Goal: Information Seeking & Learning: Learn about a topic

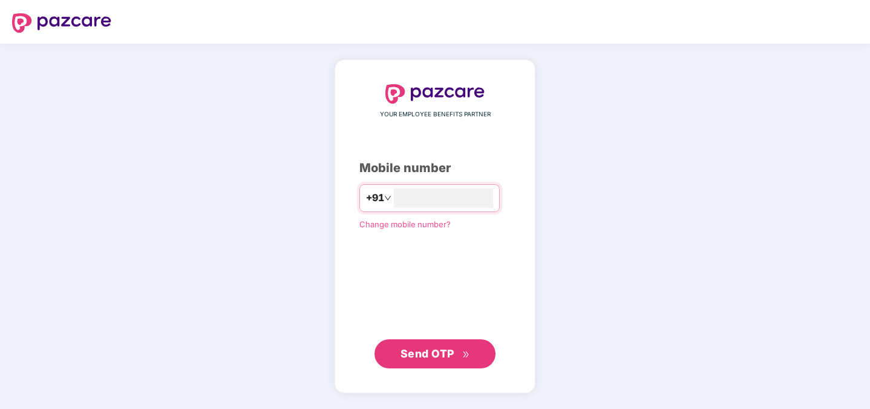
type input "**********"
click at [447, 363] on button "Send OTP" at bounding box center [435, 353] width 121 height 29
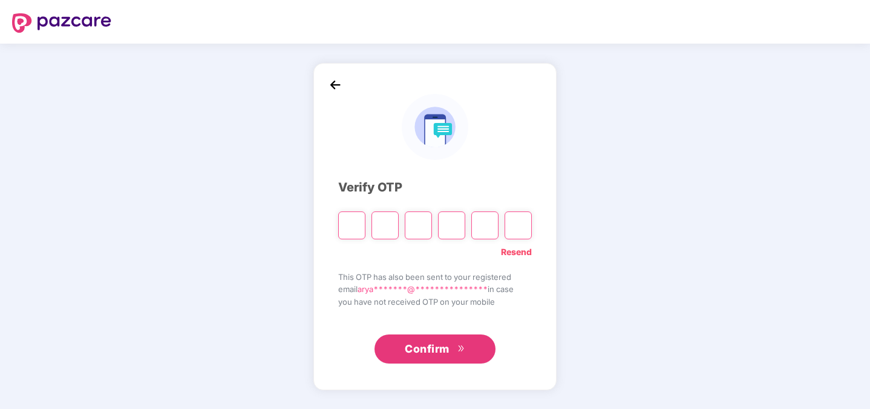
type input "*"
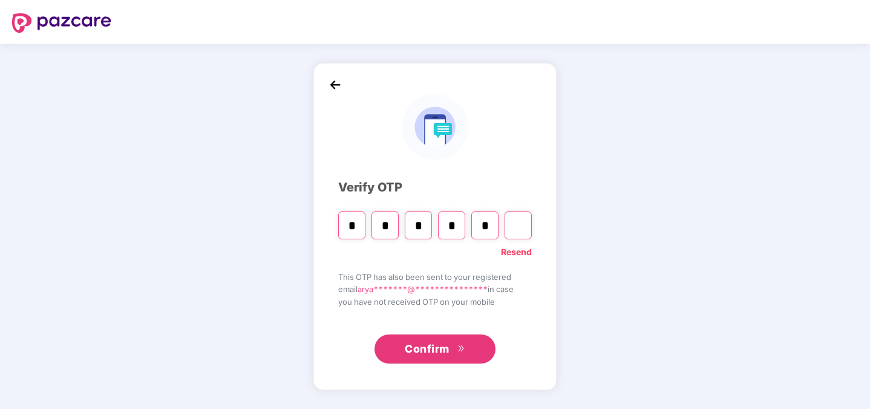
type input "*"
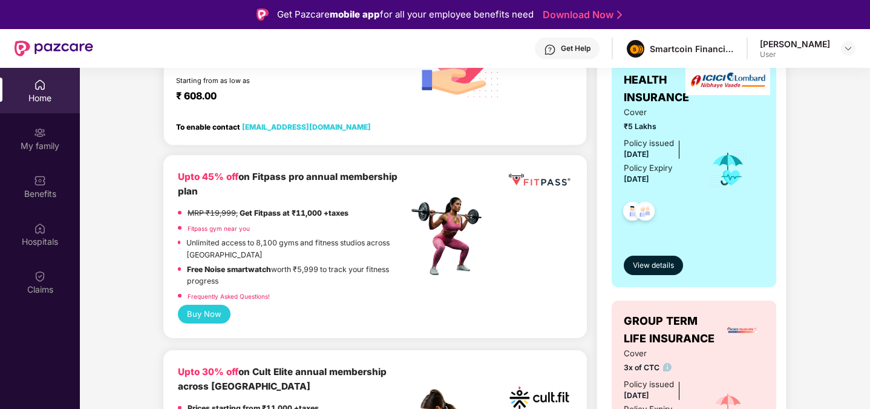
scroll to position [232, 0]
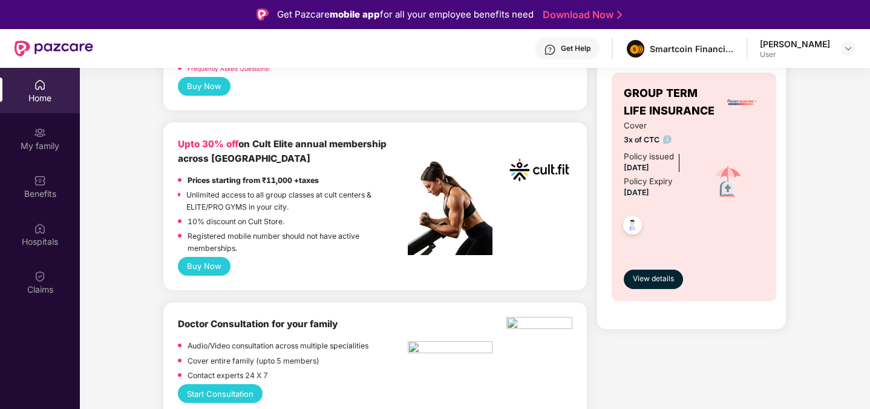
scroll to position [0, 0]
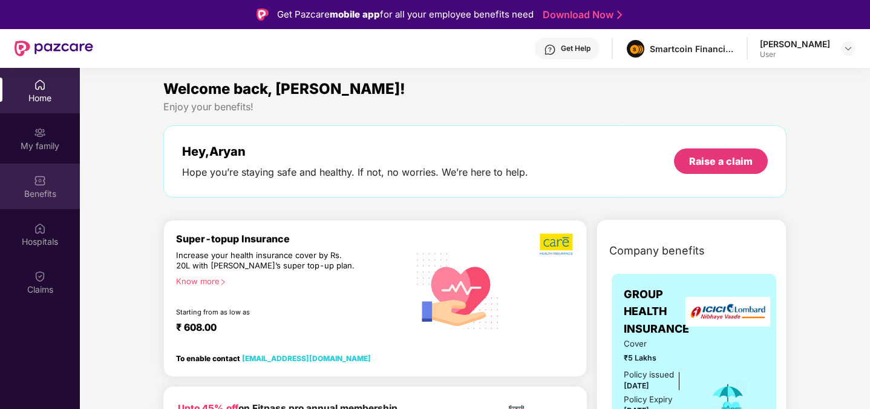
click at [39, 189] on div "Benefits" at bounding box center [40, 194] width 80 height 12
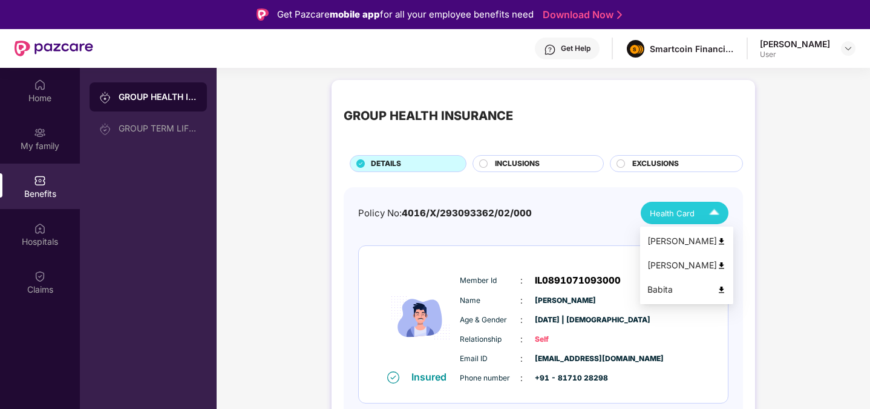
click at [677, 215] on span "Health Card" at bounding box center [672, 213] width 45 height 12
click at [513, 160] on span "INCLUSIONS" at bounding box center [517, 163] width 45 height 11
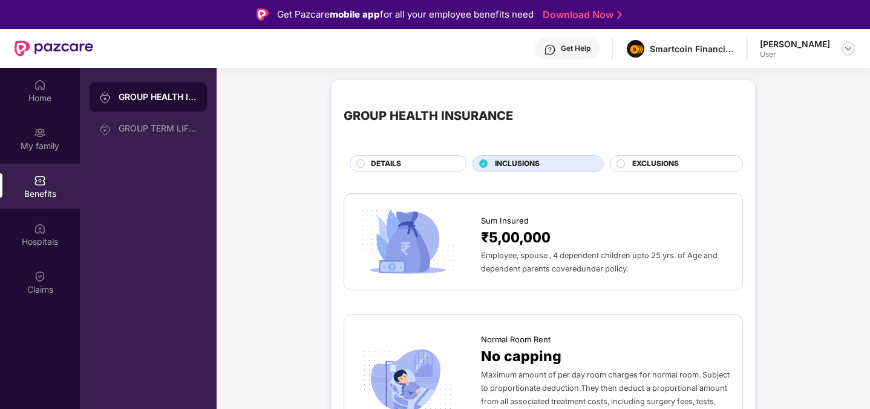
click at [849, 51] on img at bounding box center [849, 49] width 10 height 10
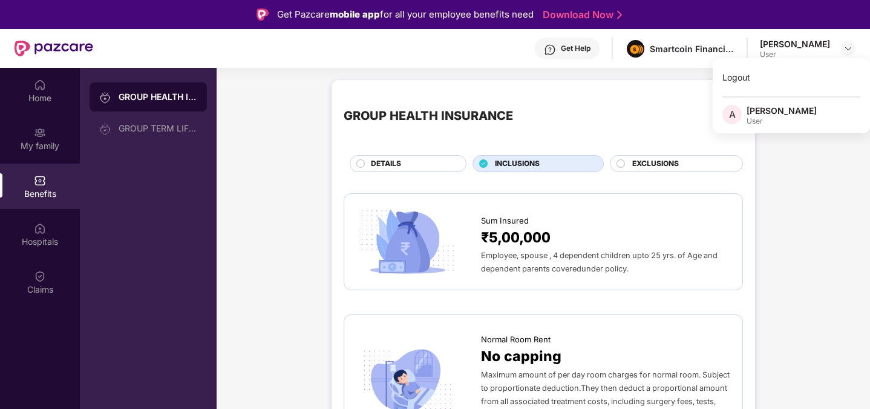
click at [565, 106] on div "GROUP HEALTH INSURANCE" at bounding box center [543, 116] width 399 height 48
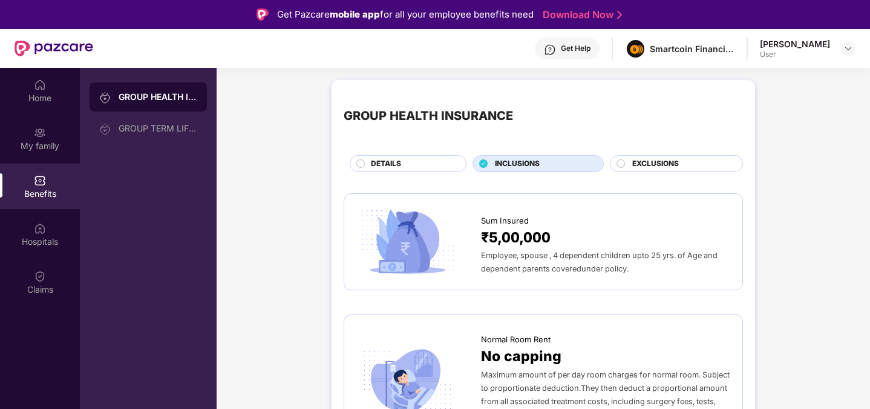
click at [680, 160] on div "EXCLUSIONS" at bounding box center [681, 164] width 110 height 13
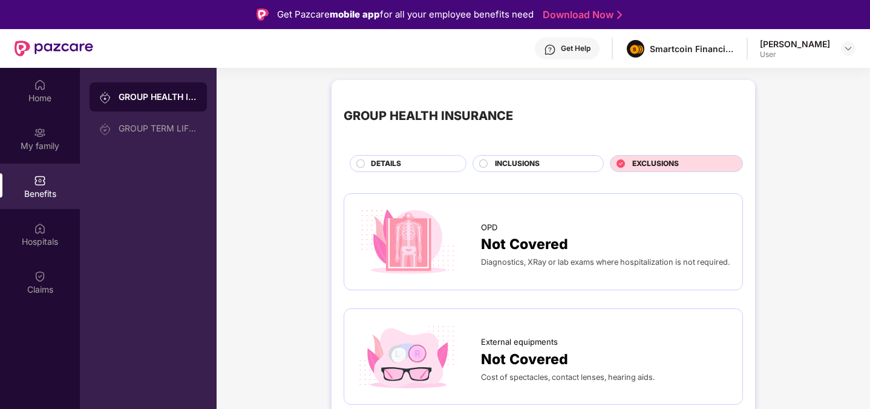
click at [404, 159] on div "DETAILS" at bounding box center [412, 164] width 95 height 13
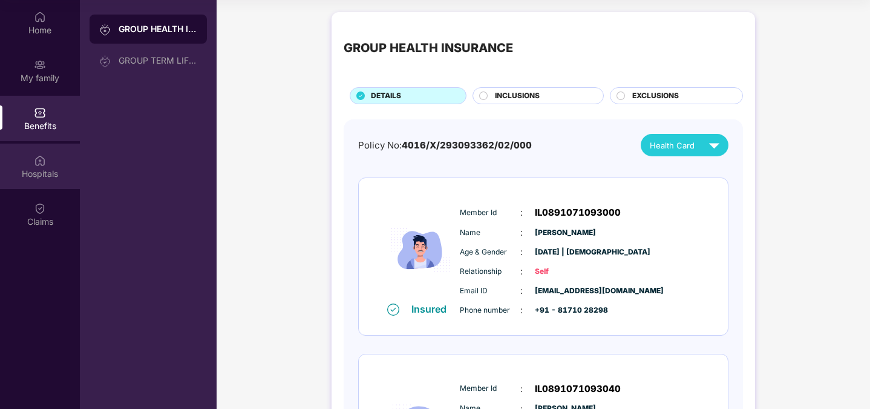
click at [27, 184] on div "Hospitals" at bounding box center [40, 165] width 80 height 45
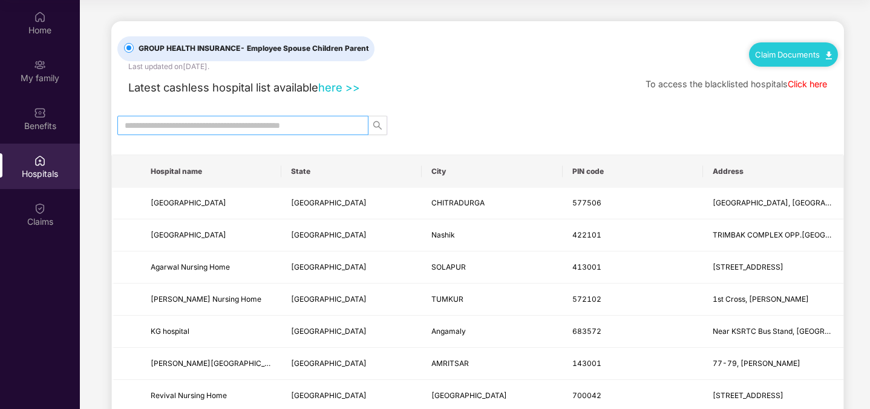
click at [142, 131] on span at bounding box center [242, 125] width 251 height 19
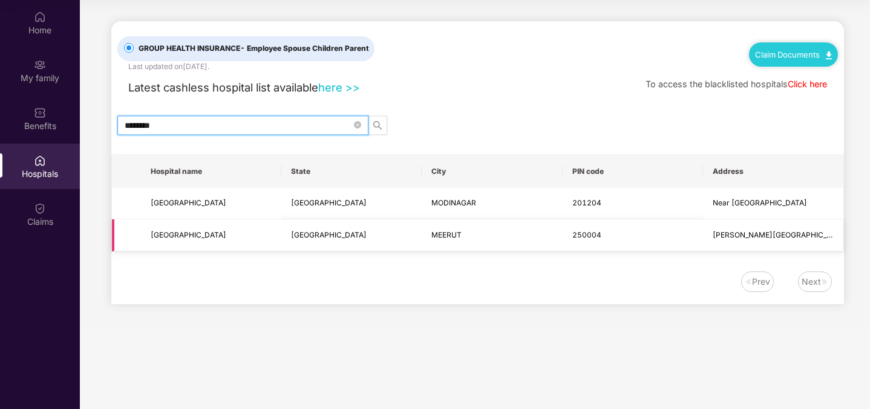
type input "********"
click at [196, 240] on span "[GEOGRAPHIC_DATA]" at bounding box center [211, 234] width 121 height 11
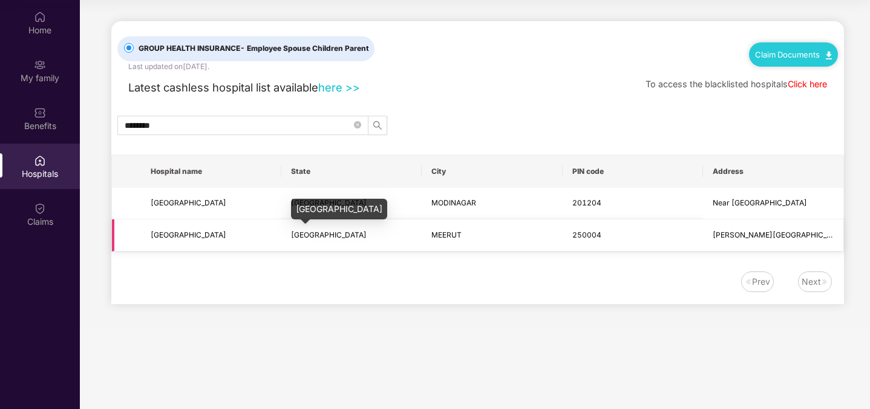
click at [319, 237] on span "[GEOGRAPHIC_DATA]" at bounding box center [329, 234] width 76 height 9
click at [772, 228] on td "[PERSON_NAME][GEOGRAPHIC_DATA], [GEOGRAPHIC_DATA]" at bounding box center [773, 235] width 140 height 32
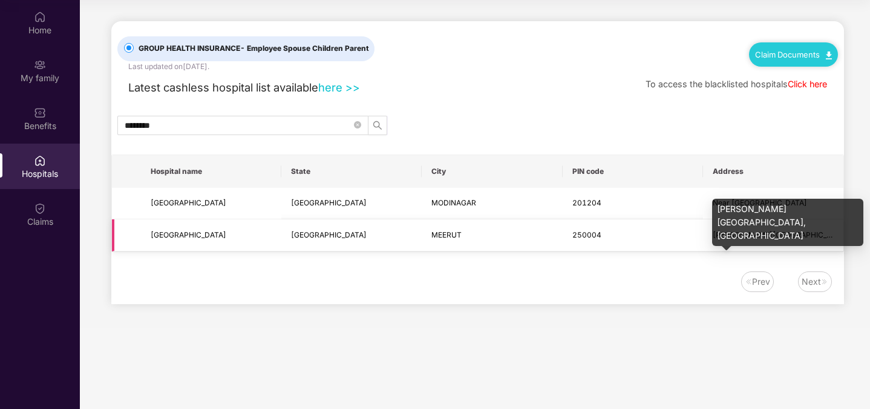
click at [773, 234] on span "[PERSON_NAME][GEOGRAPHIC_DATA], [GEOGRAPHIC_DATA]" at bounding box center [820, 234] width 215 height 9
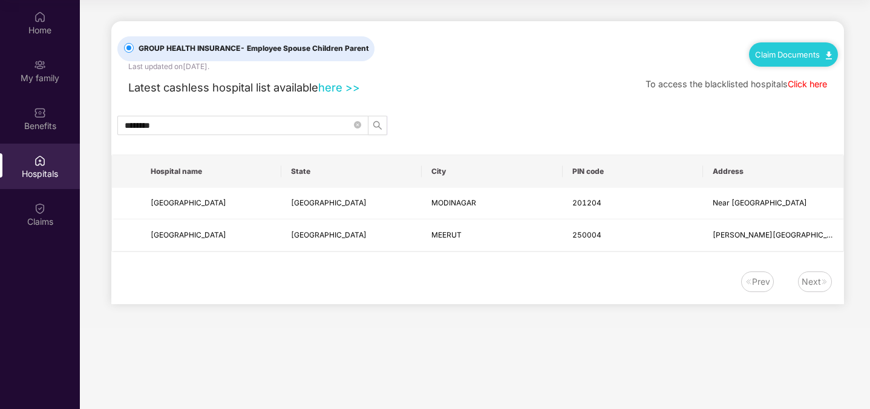
click at [602, 297] on div "Prev Next" at bounding box center [477, 287] width 733 height 33
click at [50, 71] on div "My family" at bounding box center [40, 70] width 80 height 45
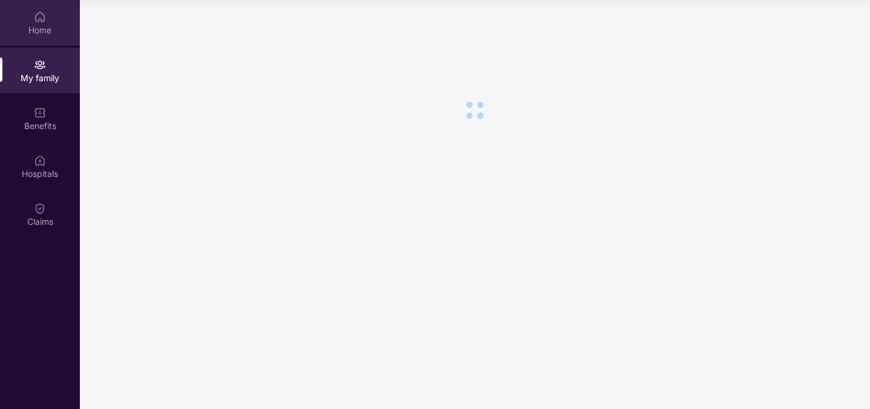
click at [42, 24] on div "Home" at bounding box center [40, 30] width 80 height 12
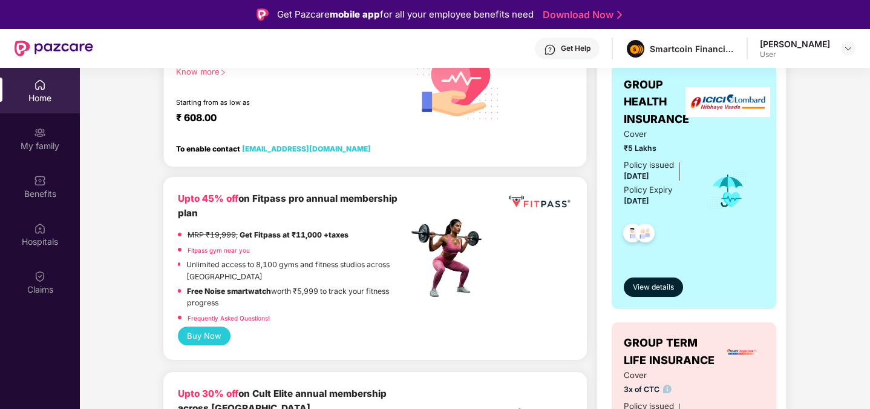
scroll to position [169, 0]
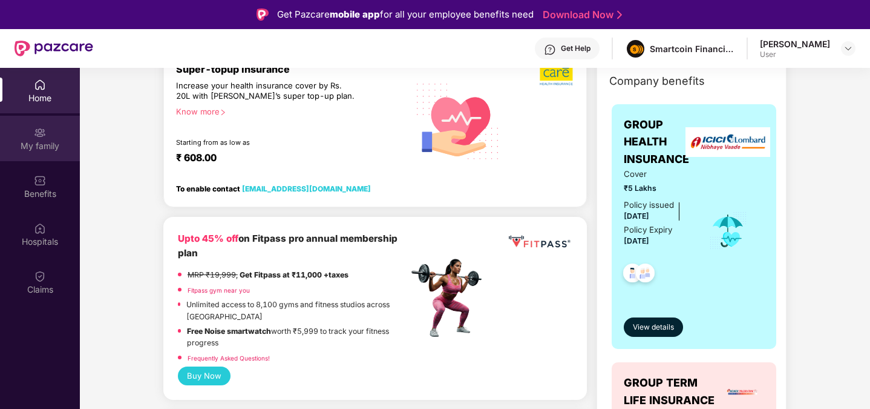
click at [48, 146] on div "My family" at bounding box center [40, 146] width 80 height 12
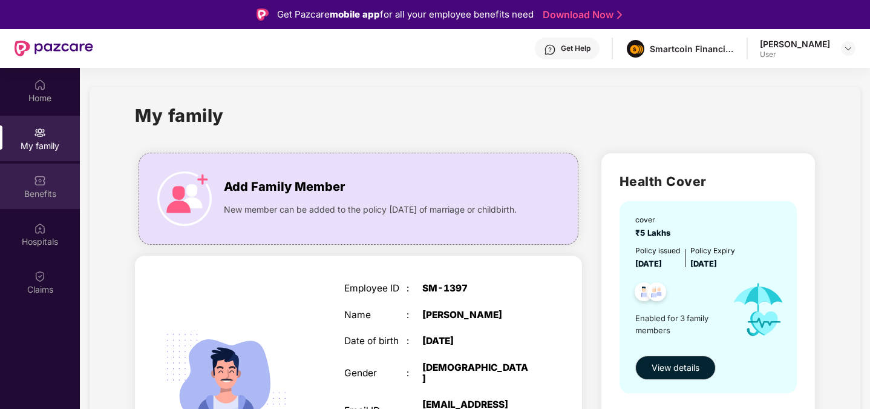
click at [32, 185] on div "Benefits" at bounding box center [40, 185] width 80 height 45
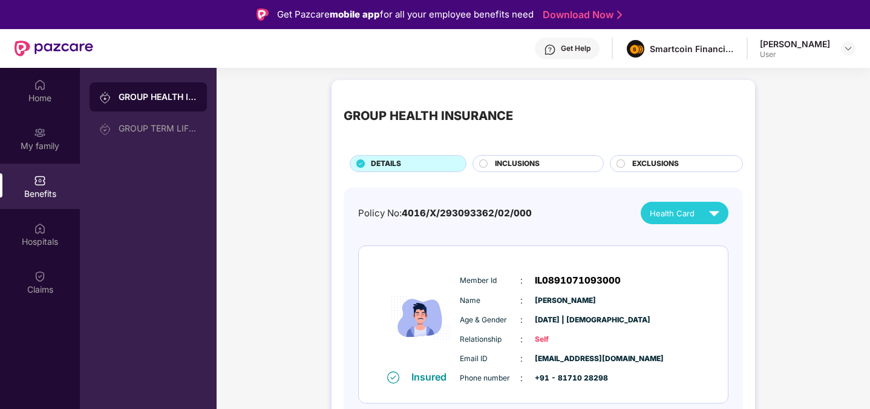
click at [688, 211] on span "Health Card" at bounding box center [672, 213] width 45 height 12
click at [636, 170] on div "EXCLUSIONS" at bounding box center [681, 164] width 110 height 13
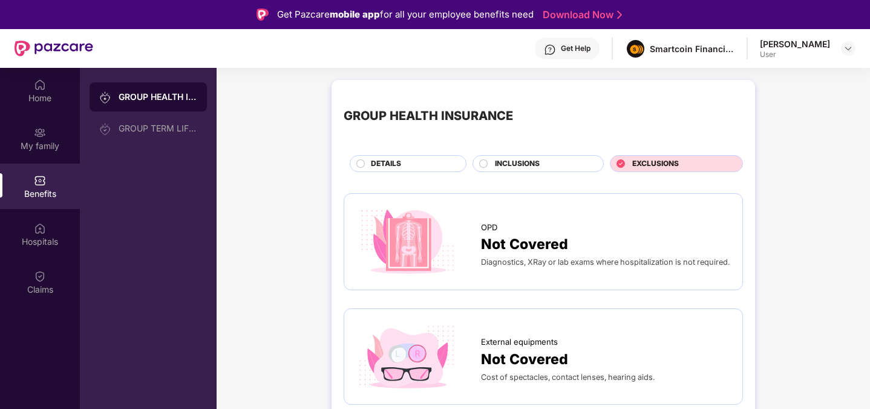
click at [559, 168] on div "INCLUSIONS" at bounding box center [543, 164] width 108 height 13
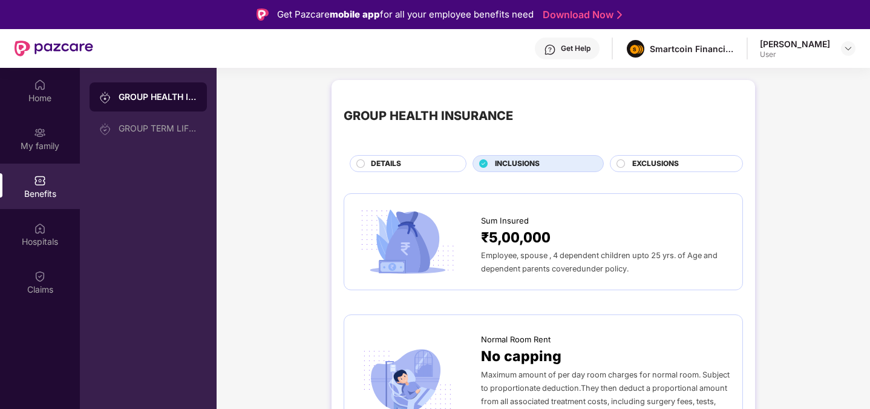
click at [409, 156] on div "DETAILS" at bounding box center [408, 163] width 117 height 17
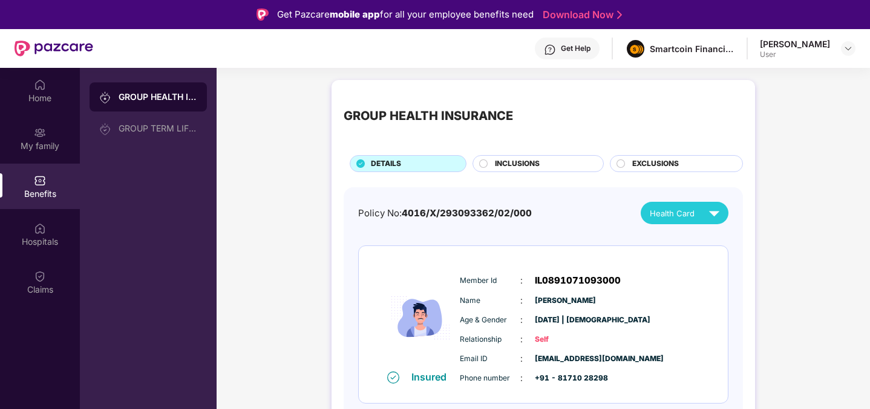
click at [795, 51] on div "User" at bounding box center [795, 55] width 70 height 10
click at [838, 43] on div "[PERSON_NAME] User" at bounding box center [808, 48] width 96 height 21
click at [845, 43] on div at bounding box center [848, 48] width 15 height 15
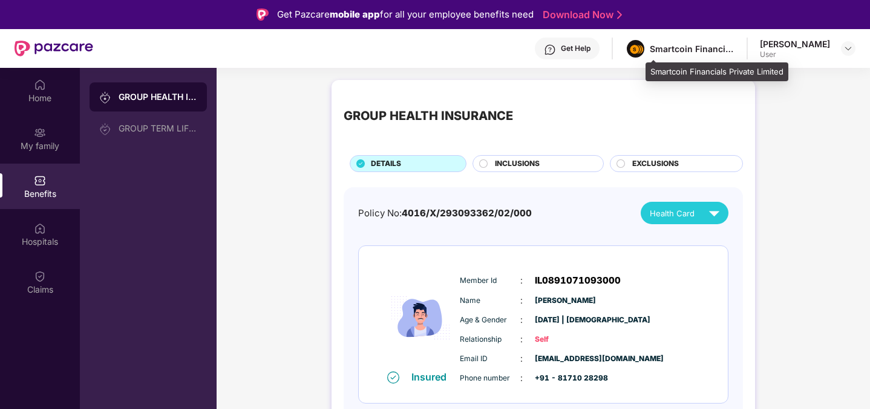
click at [730, 44] on div "Smartcoin Financials Private Limited" at bounding box center [692, 48] width 85 height 11
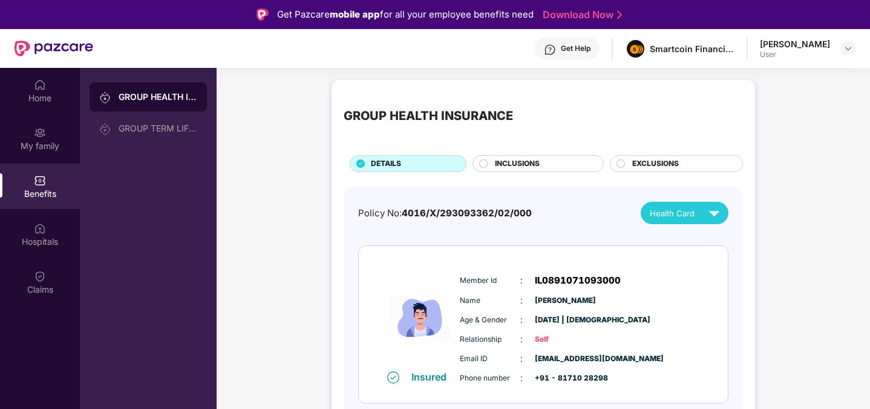
click at [618, 116] on div "GROUP HEALTH INSURANCE" at bounding box center [543, 116] width 399 height 48
click at [36, 278] on img at bounding box center [40, 276] width 12 height 12
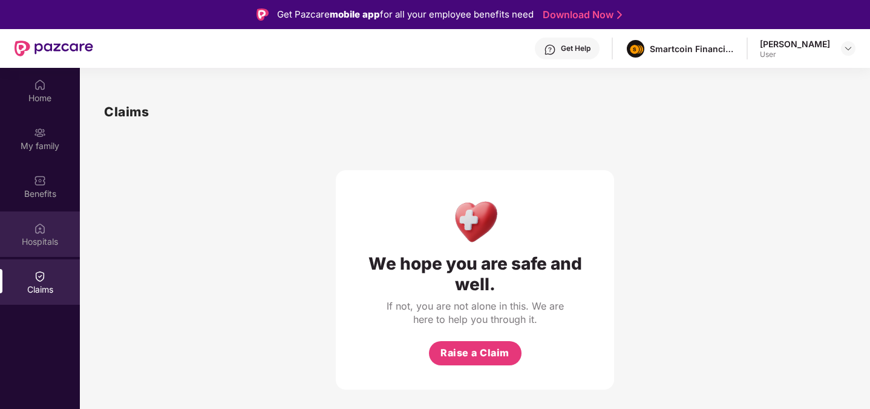
click at [39, 237] on div "Hospitals" at bounding box center [40, 241] width 80 height 12
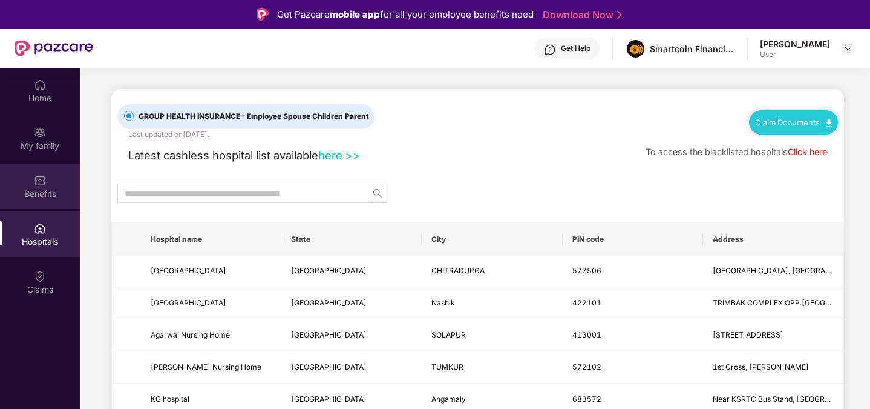
click at [37, 191] on div "Benefits" at bounding box center [40, 194] width 80 height 12
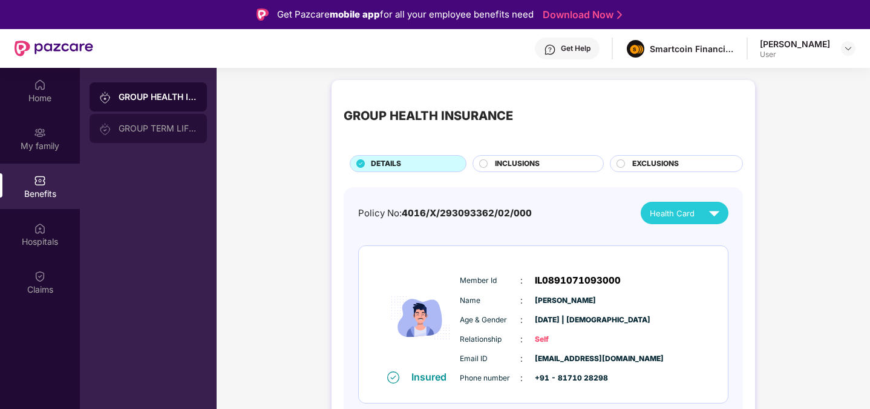
click at [162, 130] on div "GROUP TERM LIFE INSURANCE" at bounding box center [158, 128] width 79 height 10
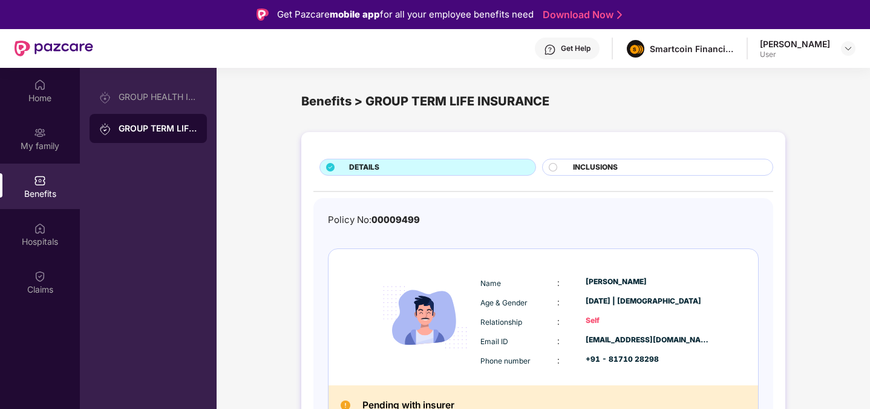
scroll to position [18, 0]
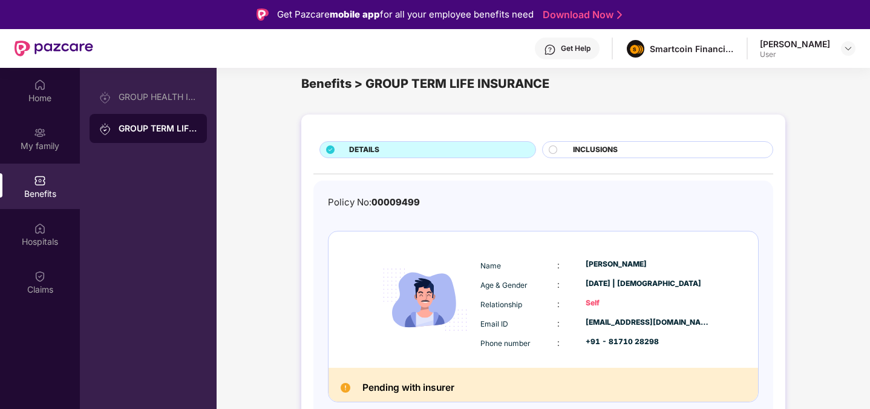
click at [566, 154] on div at bounding box center [558, 150] width 18 height 11
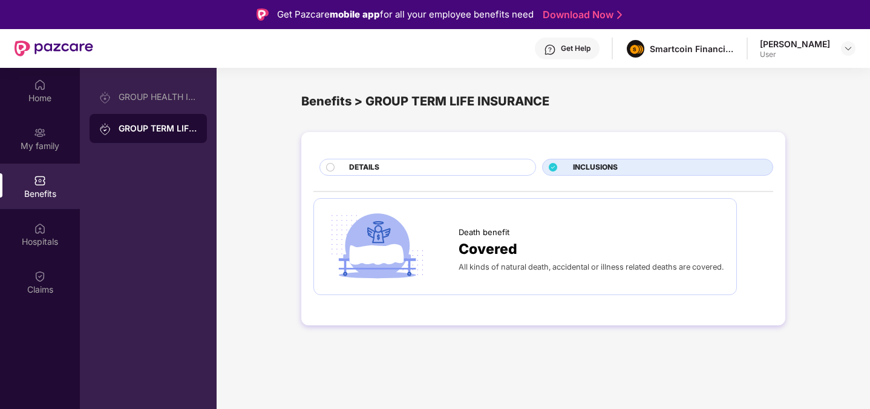
scroll to position [0, 0]
click at [436, 166] on div "DETAILS" at bounding box center [436, 168] width 186 height 13
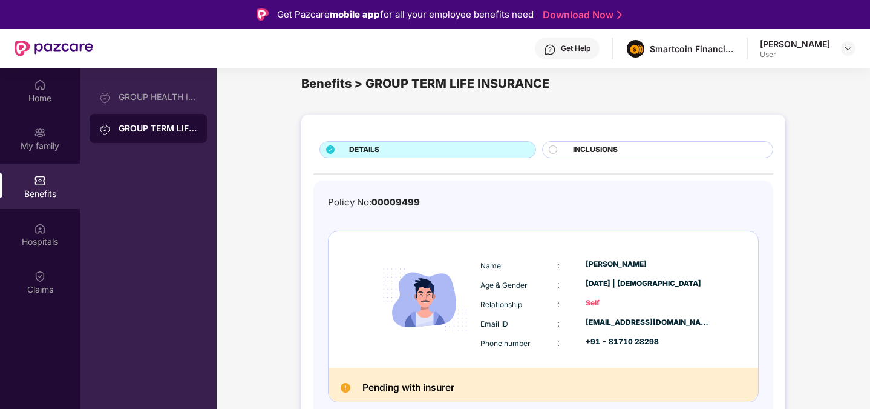
scroll to position [68, 0]
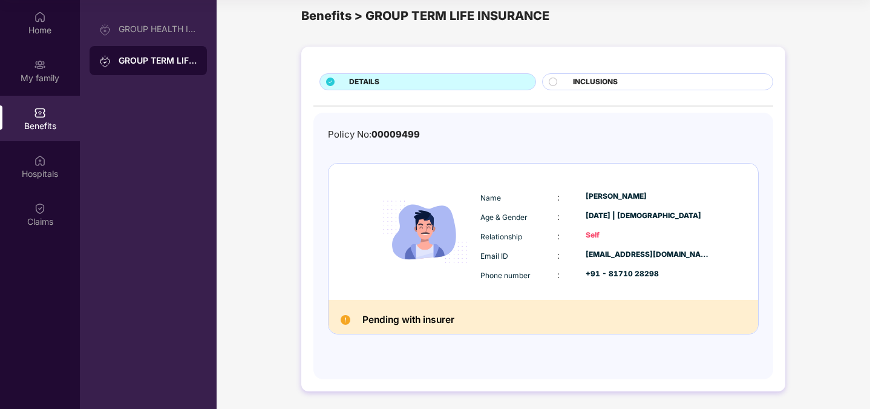
click at [372, 320] on h2 "Pending with insurer" at bounding box center [409, 320] width 92 height 16
click at [439, 315] on h2 "Pending with insurer" at bounding box center [409, 320] width 92 height 16
click at [514, 304] on div "Pending with insurer" at bounding box center [544, 317] width 430 height 34
click at [535, 216] on div "Age & Gender" at bounding box center [519, 216] width 77 height 13
click at [588, 216] on div "[DATE] | [DEMOGRAPHIC_DATA]" at bounding box center [648, 215] width 125 height 11
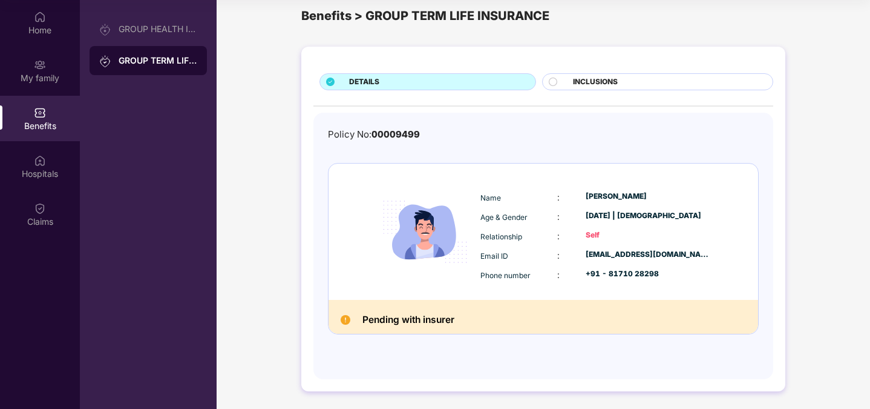
click at [615, 79] on span "INCLUSIONS" at bounding box center [595, 81] width 45 height 11
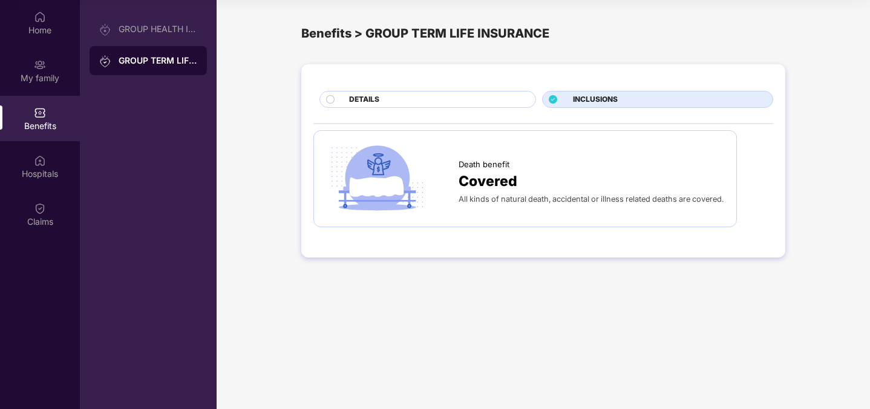
scroll to position [0, 0]
click at [465, 97] on div "DETAILS" at bounding box center [436, 100] width 186 height 13
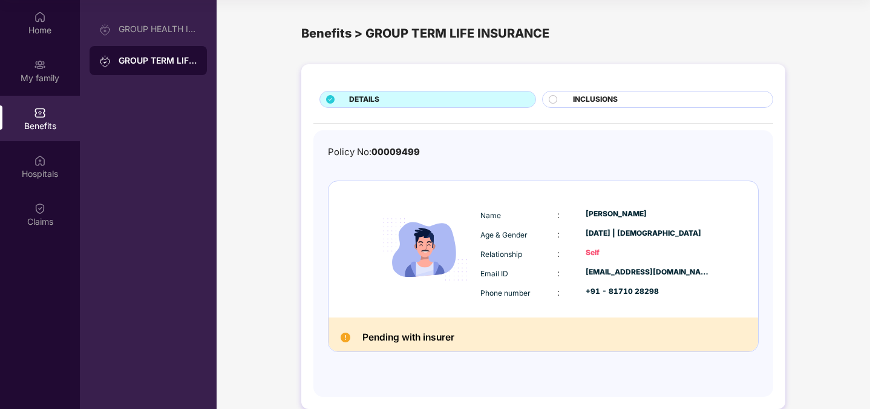
click at [604, 238] on div "[DATE] | [DEMOGRAPHIC_DATA]" at bounding box center [648, 233] width 125 height 11
click at [296, 236] on div "DETAILS INCLUSIONS Policy No: 00009499 Name : [PERSON_NAME] Age & Gender : [DAT…" at bounding box center [544, 242] width 654 height 369
click at [31, 128] on div "Benefits" at bounding box center [40, 126] width 80 height 12
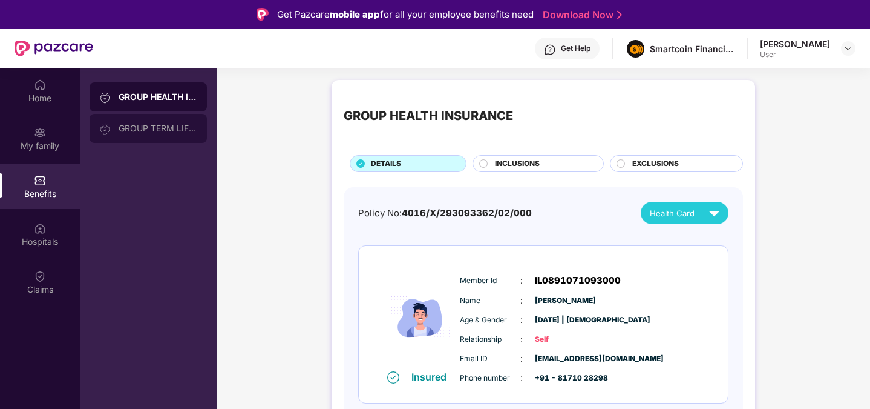
click at [171, 121] on div "GROUP TERM LIFE INSURANCE" at bounding box center [148, 128] width 117 height 29
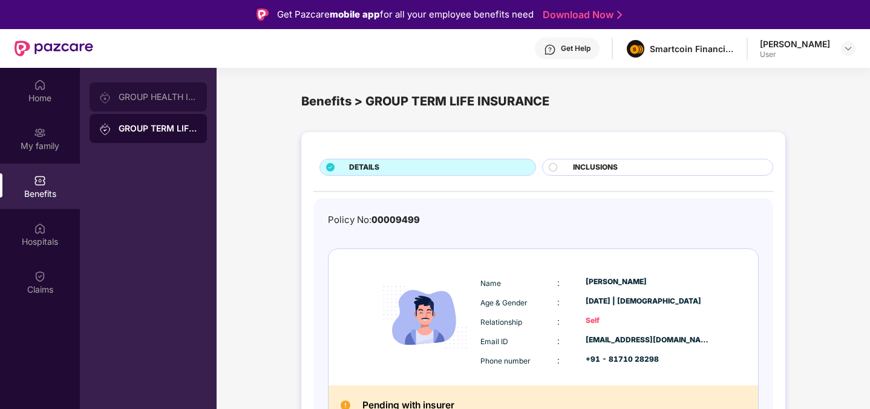
click at [164, 102] on div "GROUP HEALTH INSURANCE" at bounding box center [148, 96] width 117 height 29
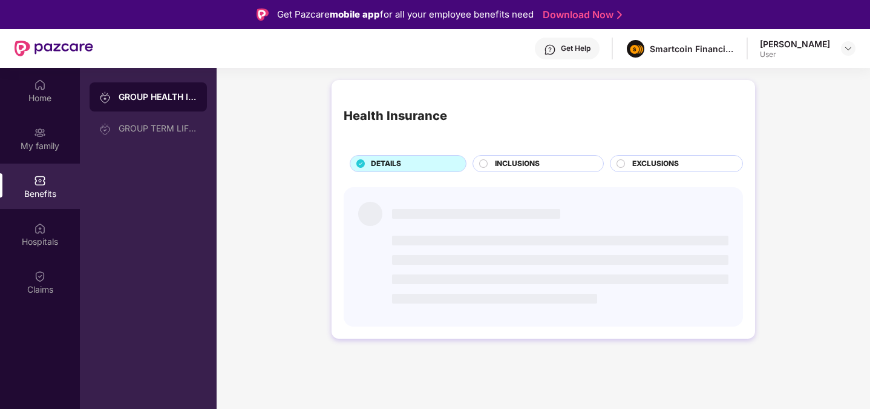
click at [251, 157] on div "Health Insurance DETAILS INCLUSIONS EXCLUSIONS" at bounding box center [544, 215] width 654 height 283
